Goal: Information Seeking & Learning: Learn about a topic

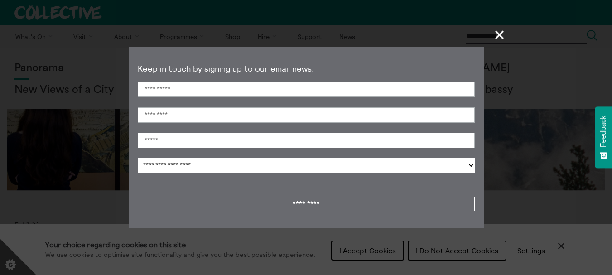
click at [497, 36] on span "+" at bounding box center [499, 34] width 27 height 27
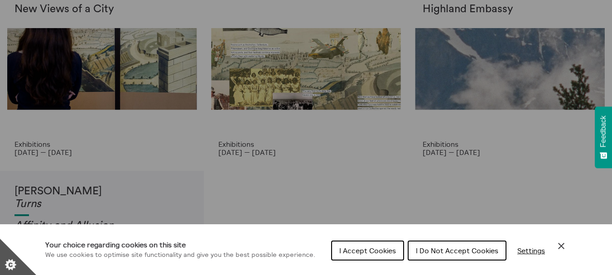
scroll to position [91, 0]
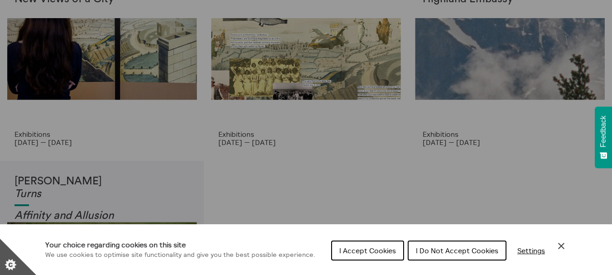
click at [393, 245] on button "I Accept Cookies" at bounding box center [367, 250] width 73 height 20
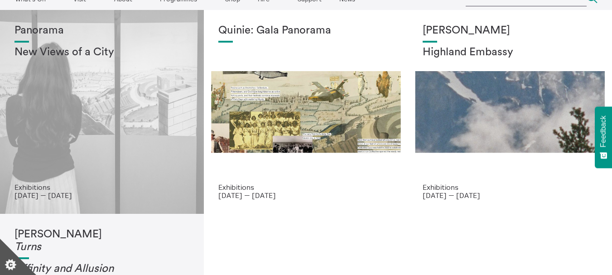
scroll to position [0, 0]
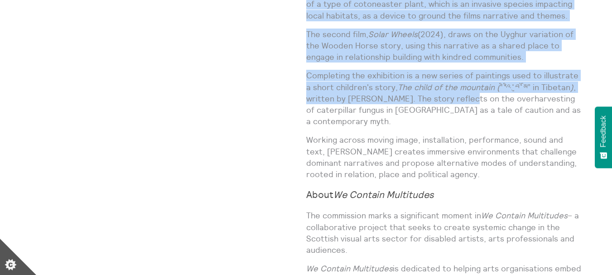
scroll to position [724, 0]
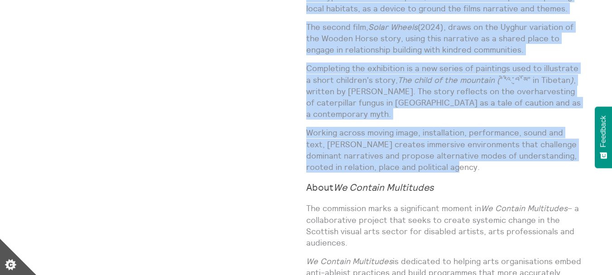
drag, startPoint x: 306, startPoint y: 52, endPoint x: 504, endPoint y: 156, distance: 223.0
click at [504, 156] on div "A solo exhibition by artist and filmmaker Shen Xin, part of We Contain Multitud…" at bounding box center [444, 129] width 277 height 637
copy div "A solo exhibition by artist and filmmaker Shen Xin, part of We Contain Multitud…"
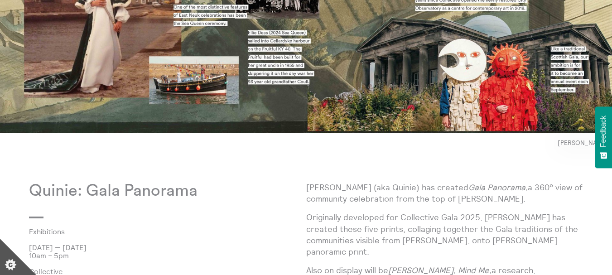
scroll to position [407, 0]
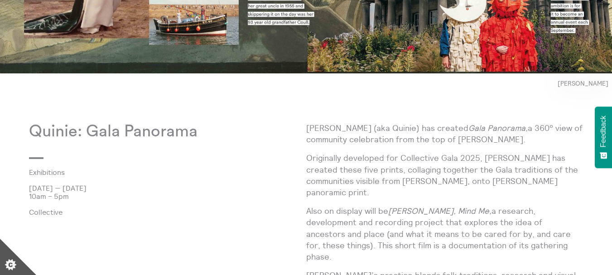
click at [120, 136] on p "Quinie: Gala Panorama" at bounding box center [167, 131] width 277 height 19
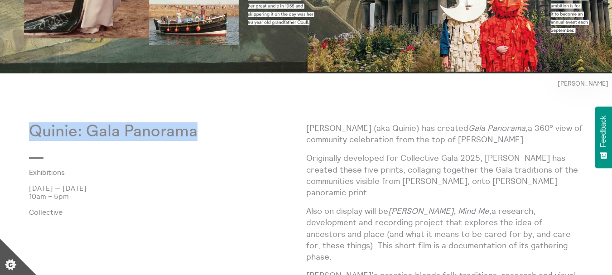
click at [120, 136] on p "Quinie: Gala Panorama" at bounding box center [167, 131] width 277 height 19
copy div "Quinie: Gala Panorama"
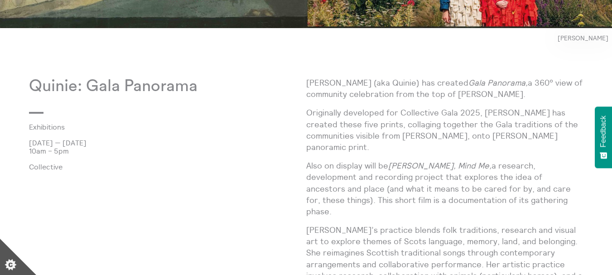
click at [345, 78] on p "[PERSON_NAME] (aka Quinie) has created Gala Panorama, a 360° view of community …" at bounding box center [444, 88] width 277 height 23
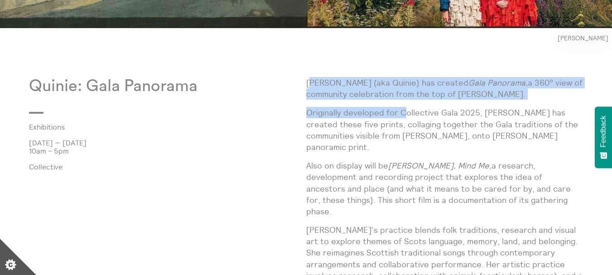
drag, startPoint x: 309, startPoint y: 83, endPoint x: 404, endPoint y: 106, distance: 97.5
click at [404, 106] on div "[PERSON_NAME] (aka Quinie) has created Gala Panorama, a 360° view of community …" at bounding box center [444, 188] width 277 height 223
click at [376, 116] on p "Originally developed for Collective Gala 2025, [PERSON_NAME] has created these …" at bounding box center [444, 130] width 277 height 46
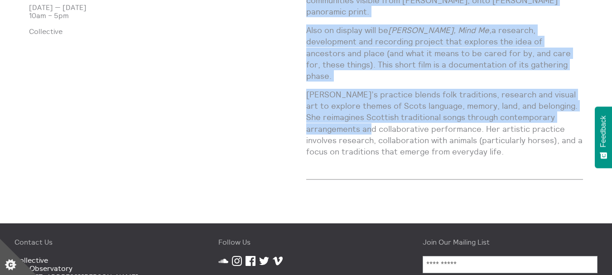
scroll to position [589, 0]
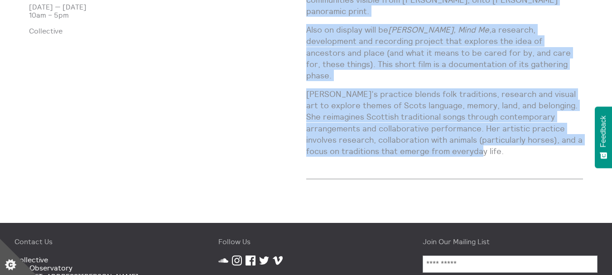
drag, startPoint x: 306, startPoint y: 83, endPoint x: 517, endPoint y: 139, distance: 217.3
click at [517, 139] on div "[PERSON_NAME] (aka Quinie) has created Gala Panorama, a 360° view of community …" at bounding box center [444, 52] width 277 height 223
copy div "[PERSON_NAME] (aka Quinie) has created Gala Panorama, a 360° view of community …"
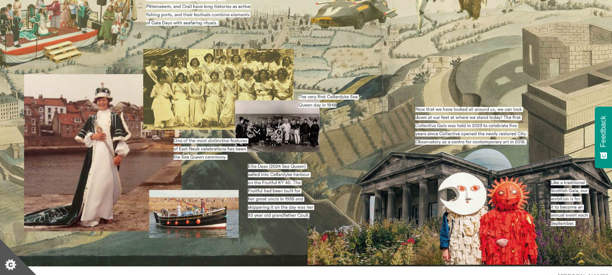
scroll to position [136, 0]
